Goal: Find specific page/section: Find specific page/section

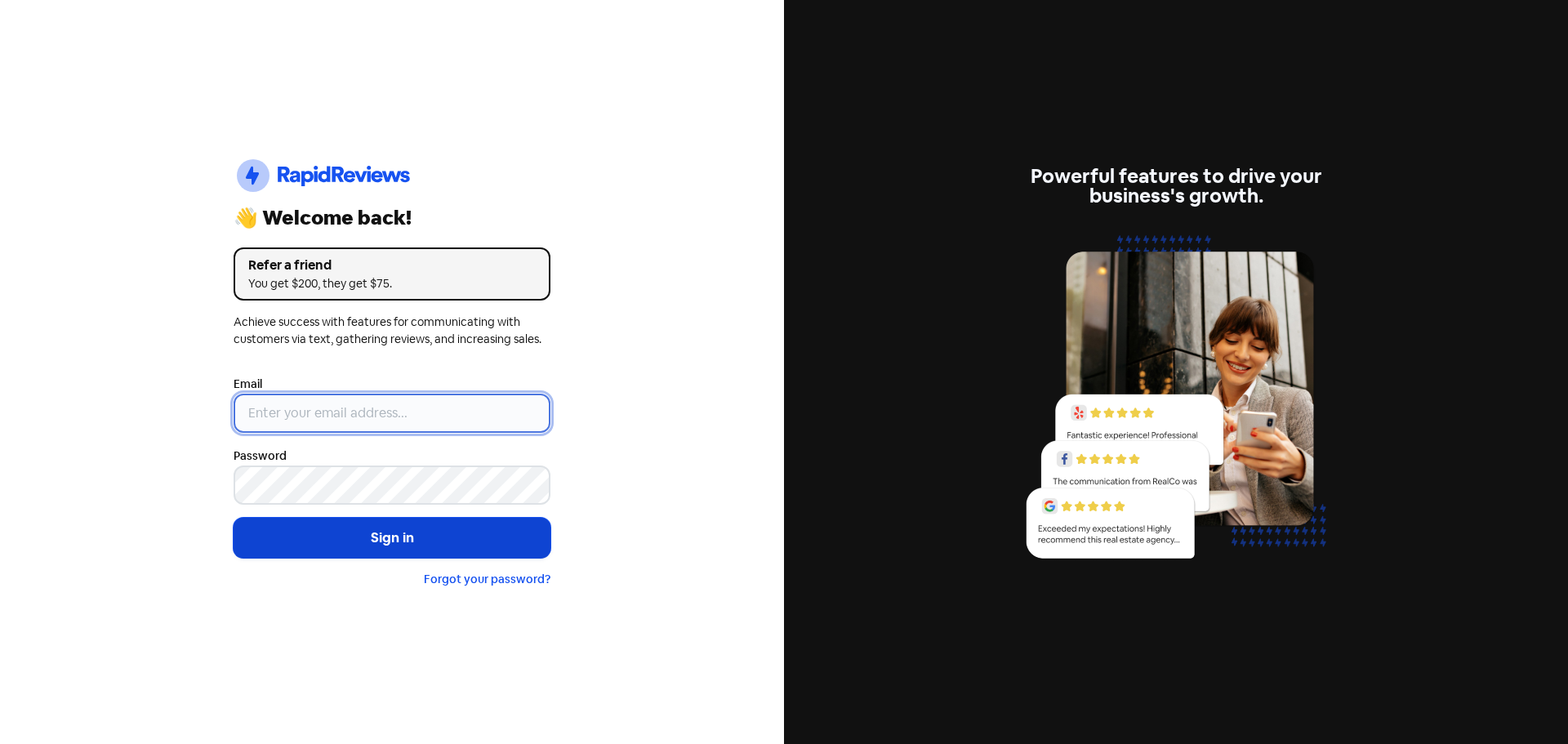
type input "[EMAIL_ADDRESS][DOMAIN_NAME]"
click at [367, 549] on button "Sign in" at bounding box center [392, 538] width 317 height 41
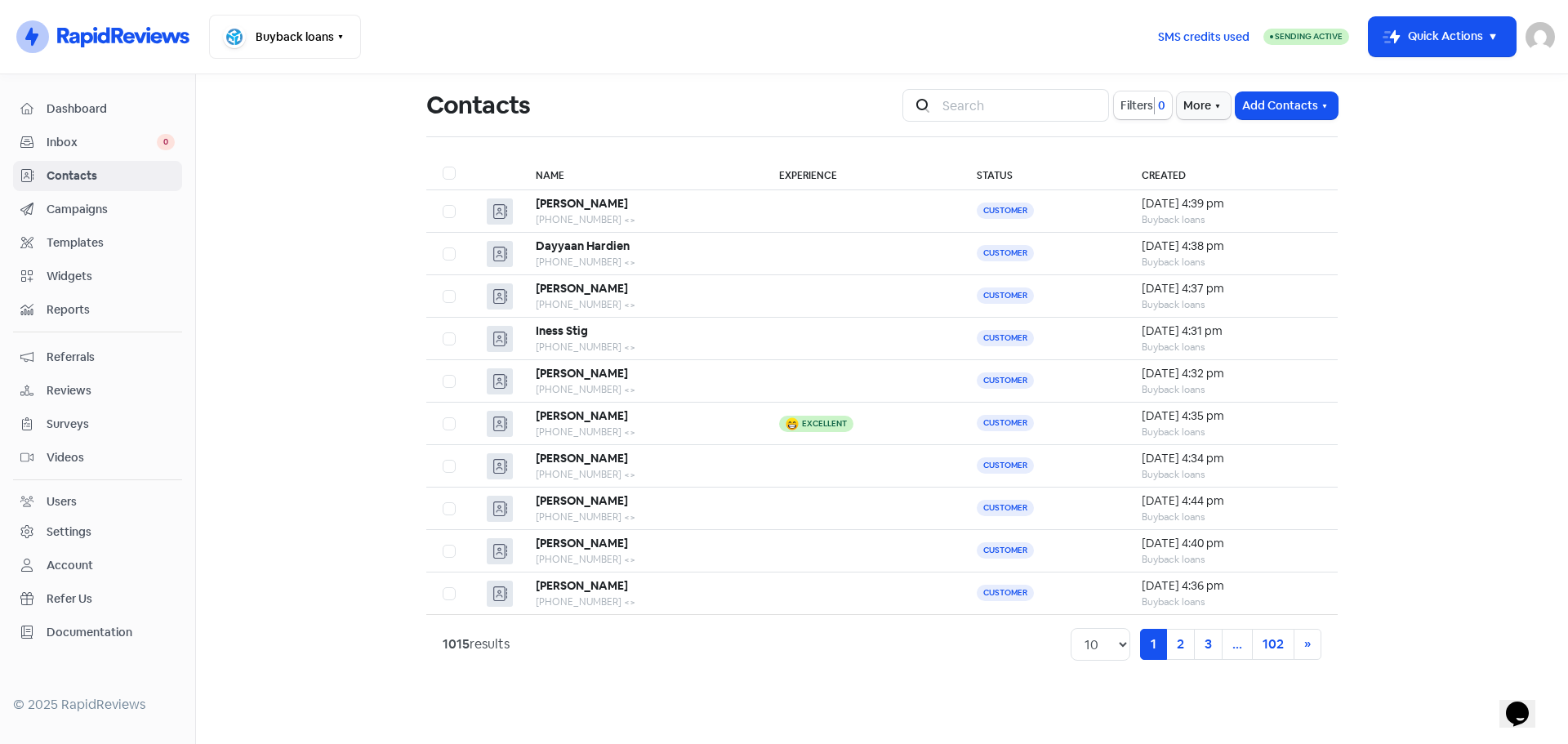
click at [126, 465] on span "Videos" at bounding box center [111, 457] width 128 height 17
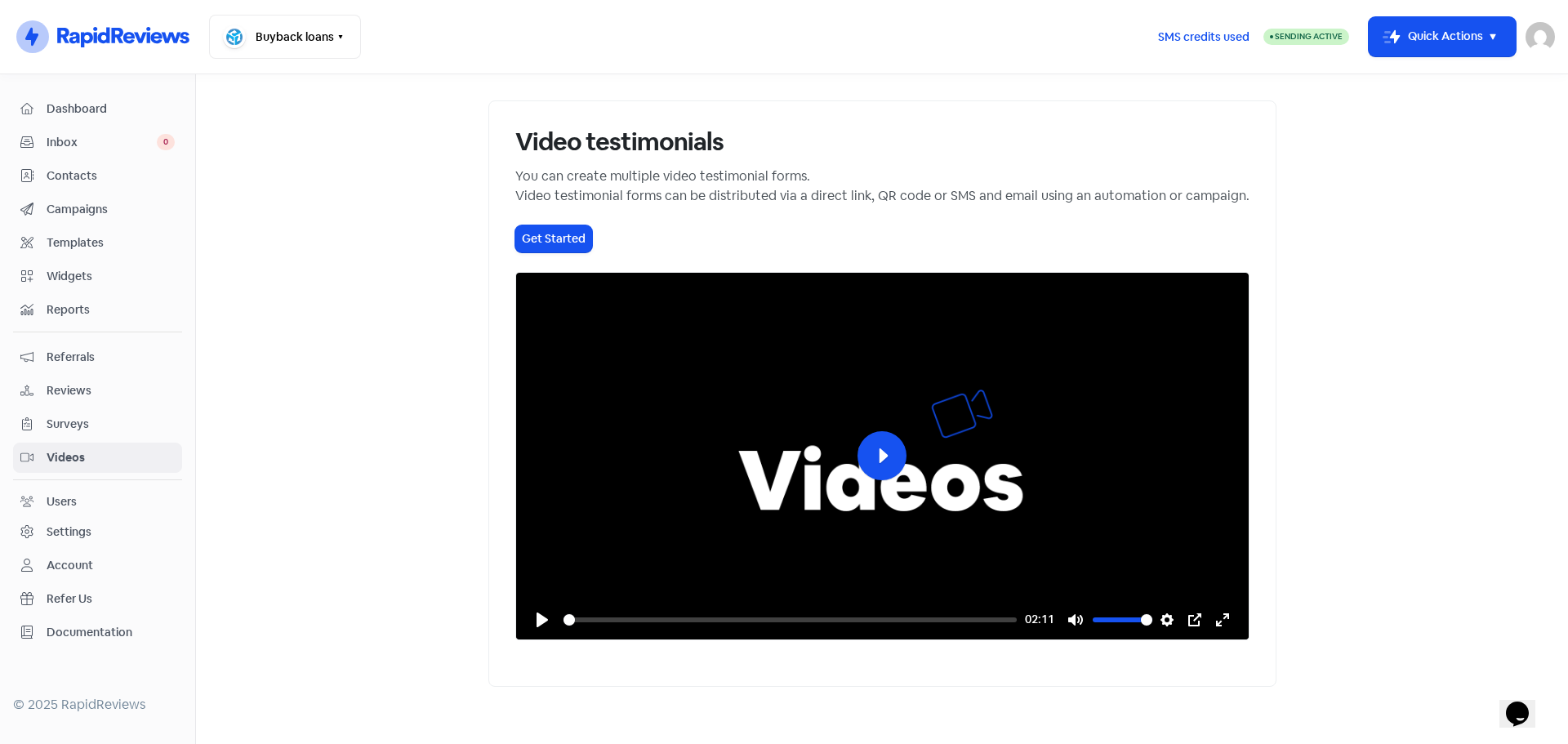
click at [1377, 544] on main "Video testimonials You can create multiple video testimonial forms. Video testi…" at bounding box center [882, 409] width 1372 height 670
